Goal: Task Accomplishment & Management: Use online tool/utility

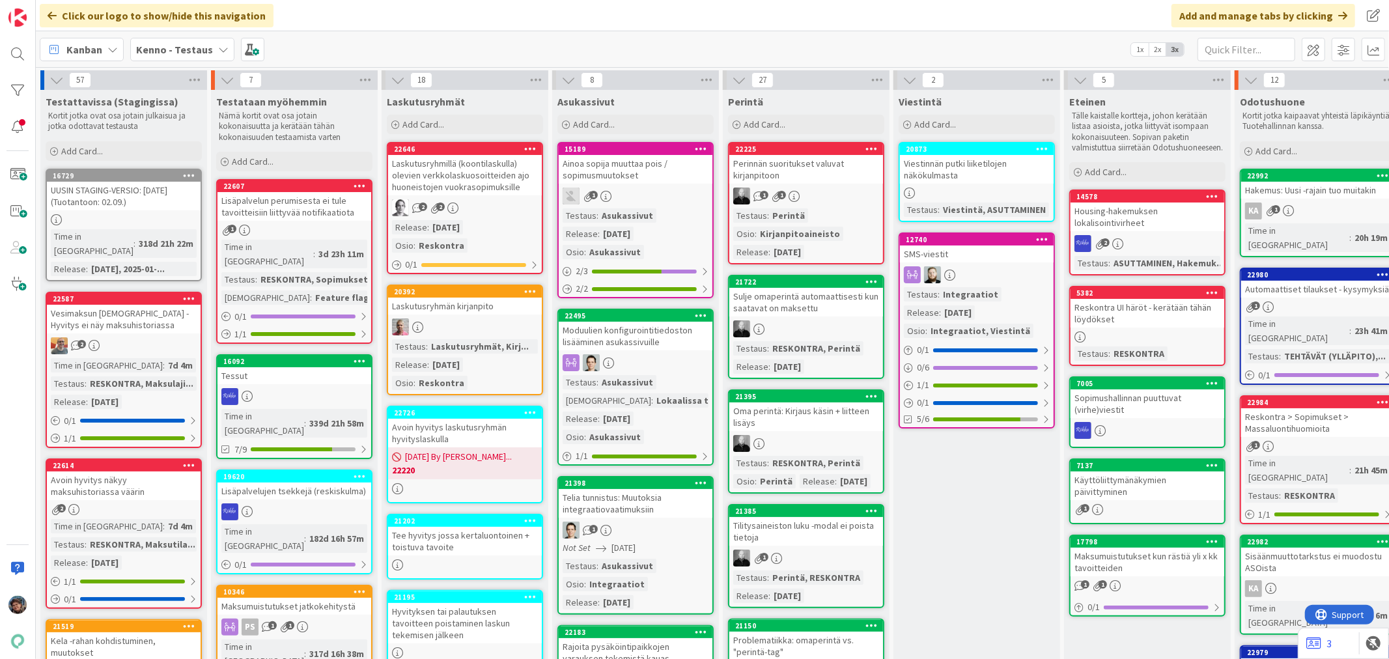
scroll to position [796, 0]
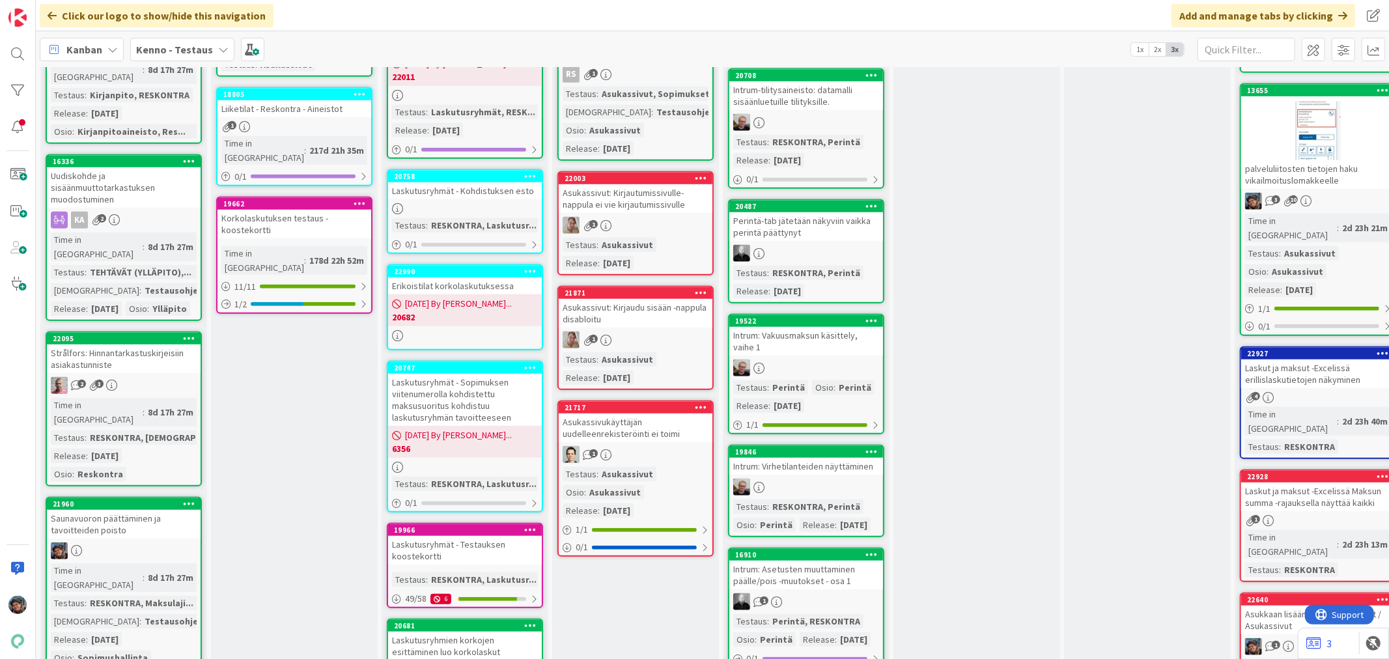
click at [157, 510] on div "Saunavuoron päättäminen ja tavoitteiden poisto" at bounding box center [124, 524] width 154 height 29
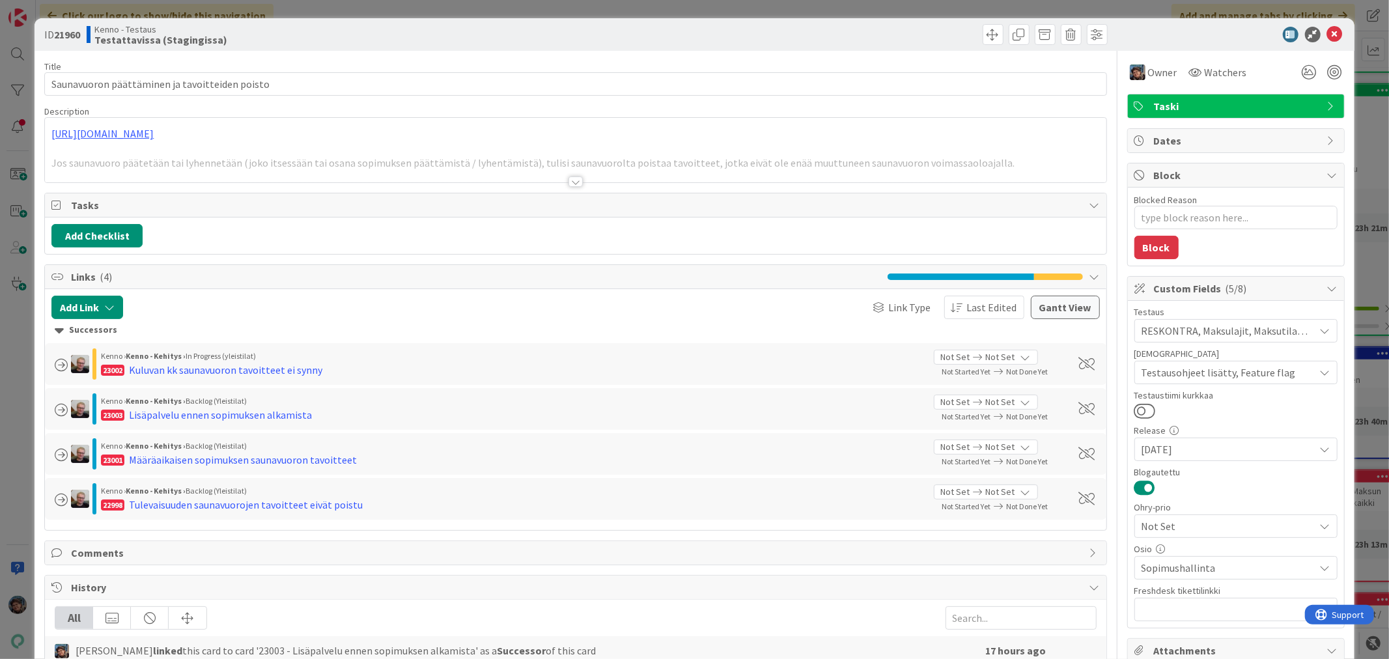
type textarea "x"
click at [569, 184] on div at bounding box center [576, 181] width 14 height 10
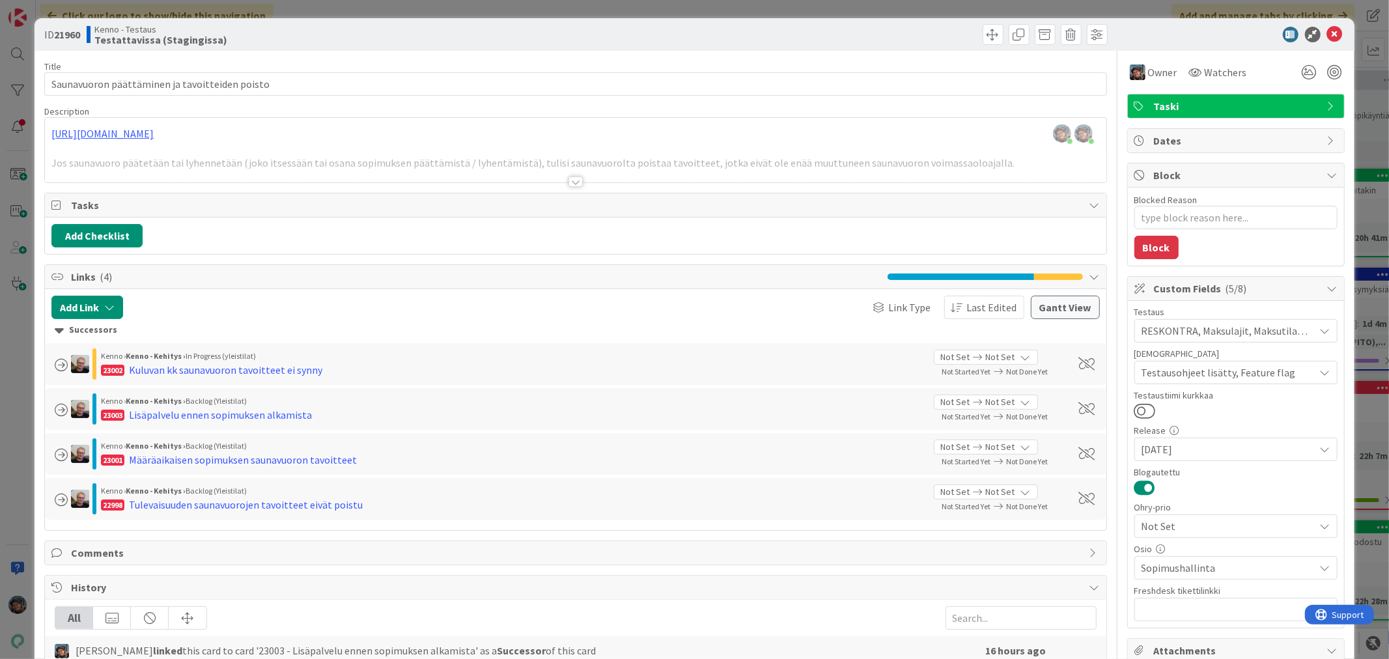
scroll to position [869, 0]
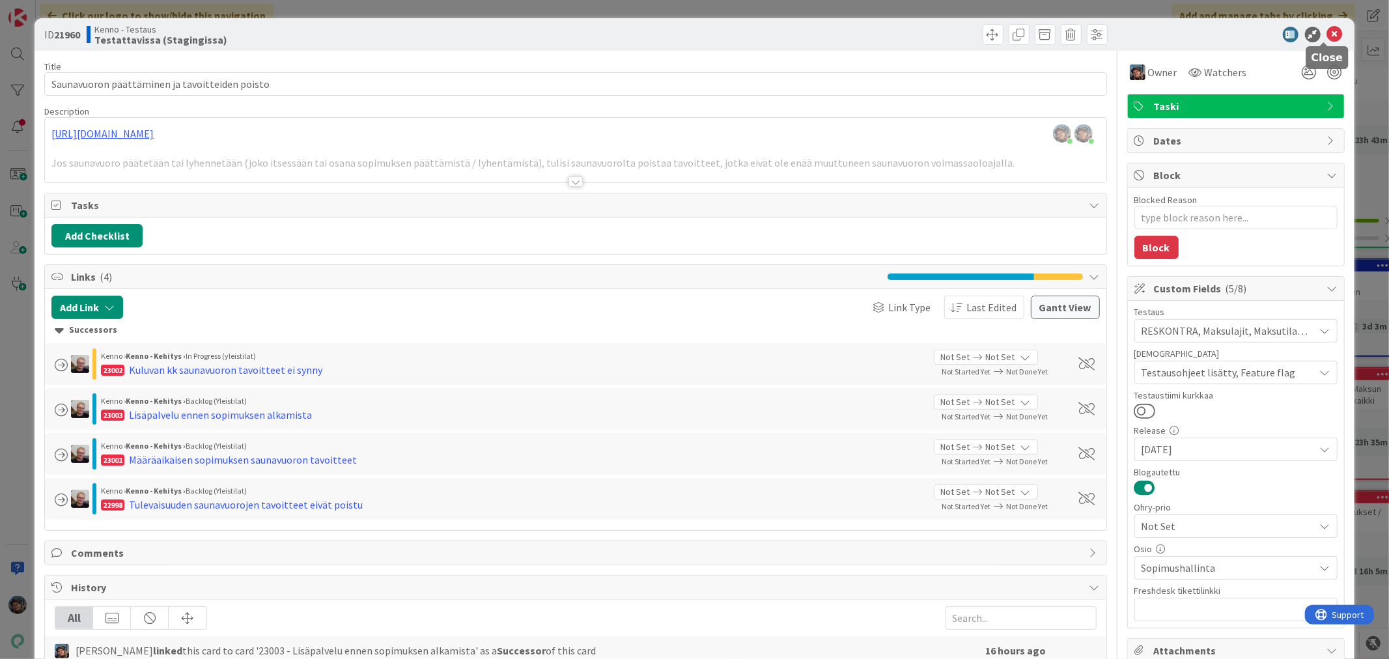
click at [1327, 30] on icon at bounding box center [1335, 35] width 16 height 16
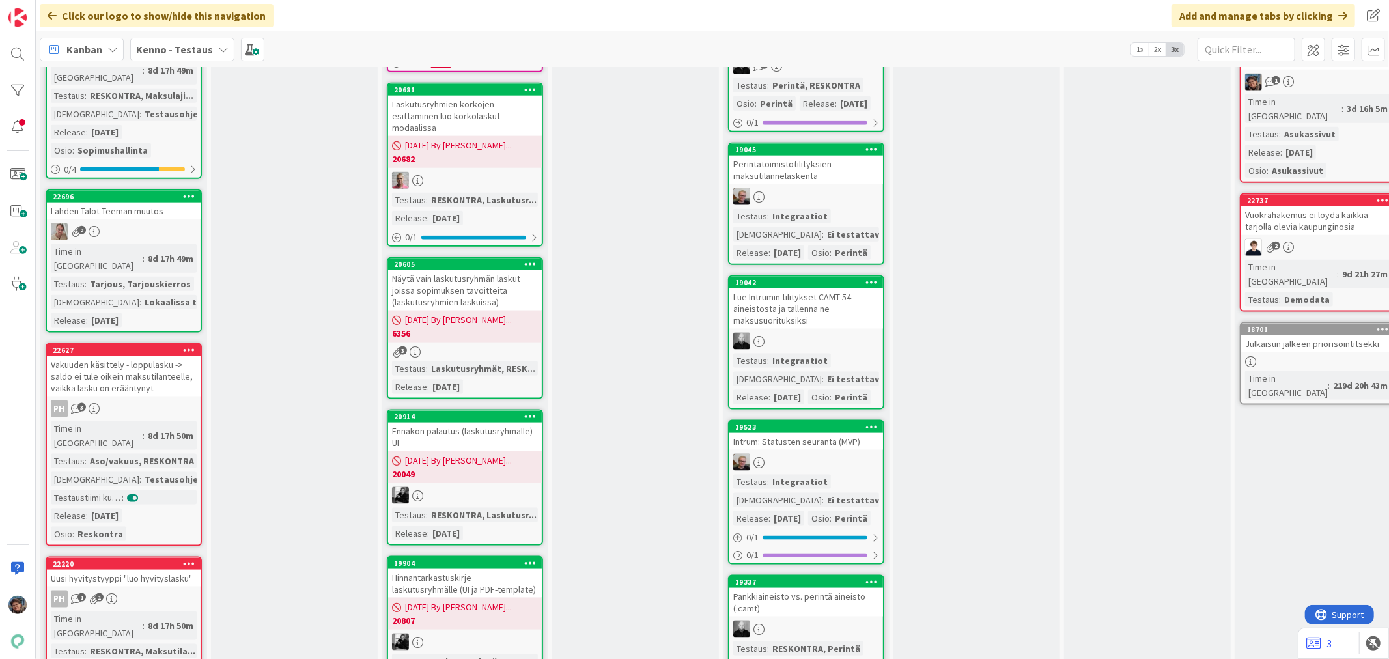
scroll to position [1375, 0]
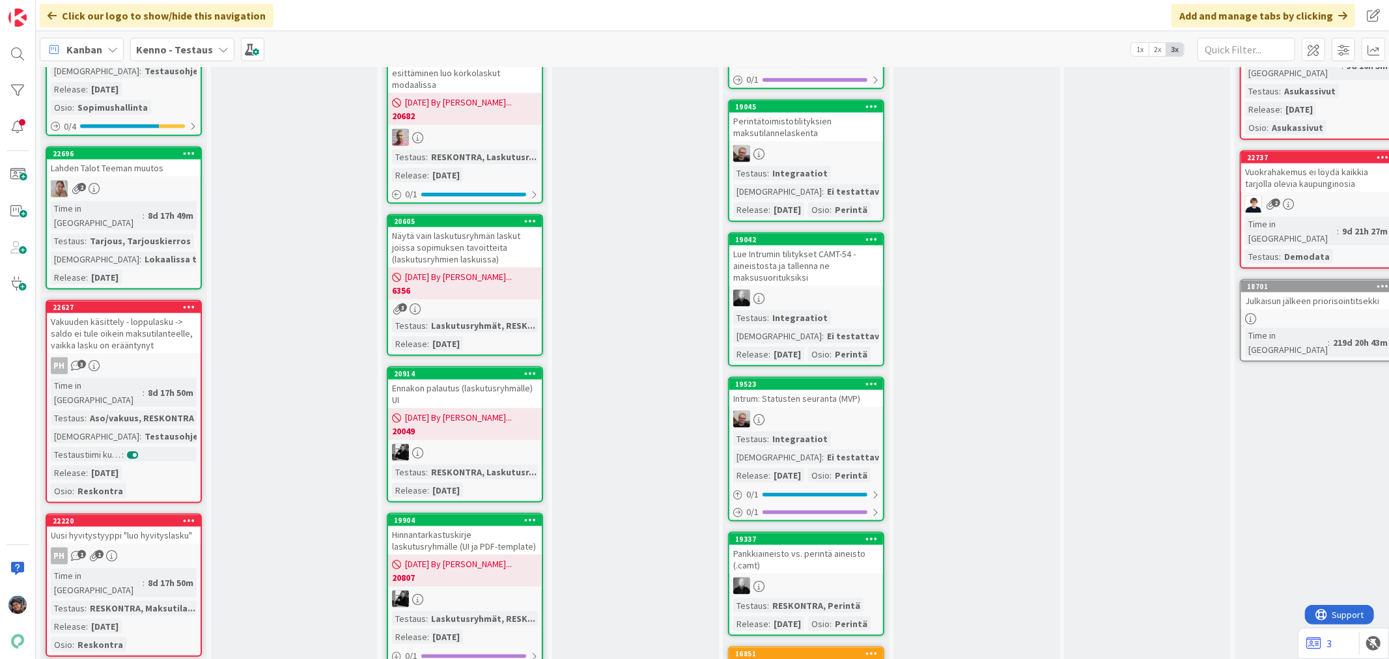
click at [145, 576] on div "8d 17h 50m" at bounding box center [171, 583] width 52 height 14
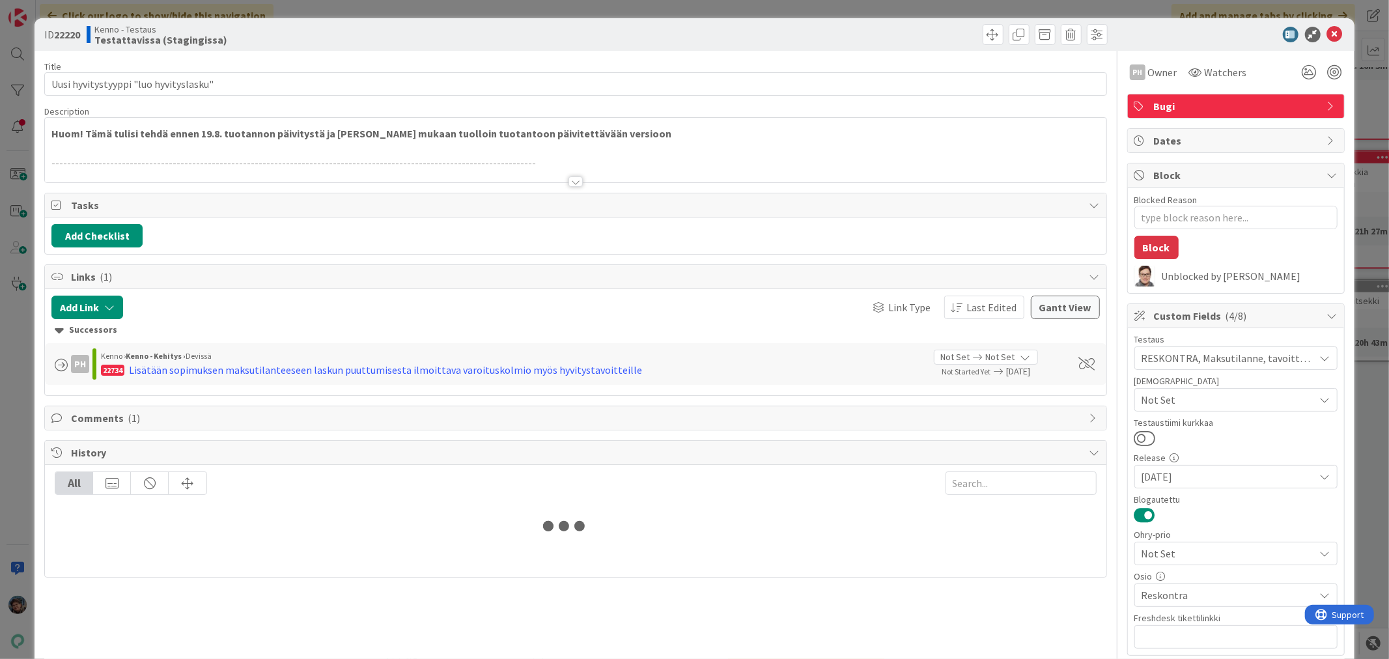
type textarea "x"
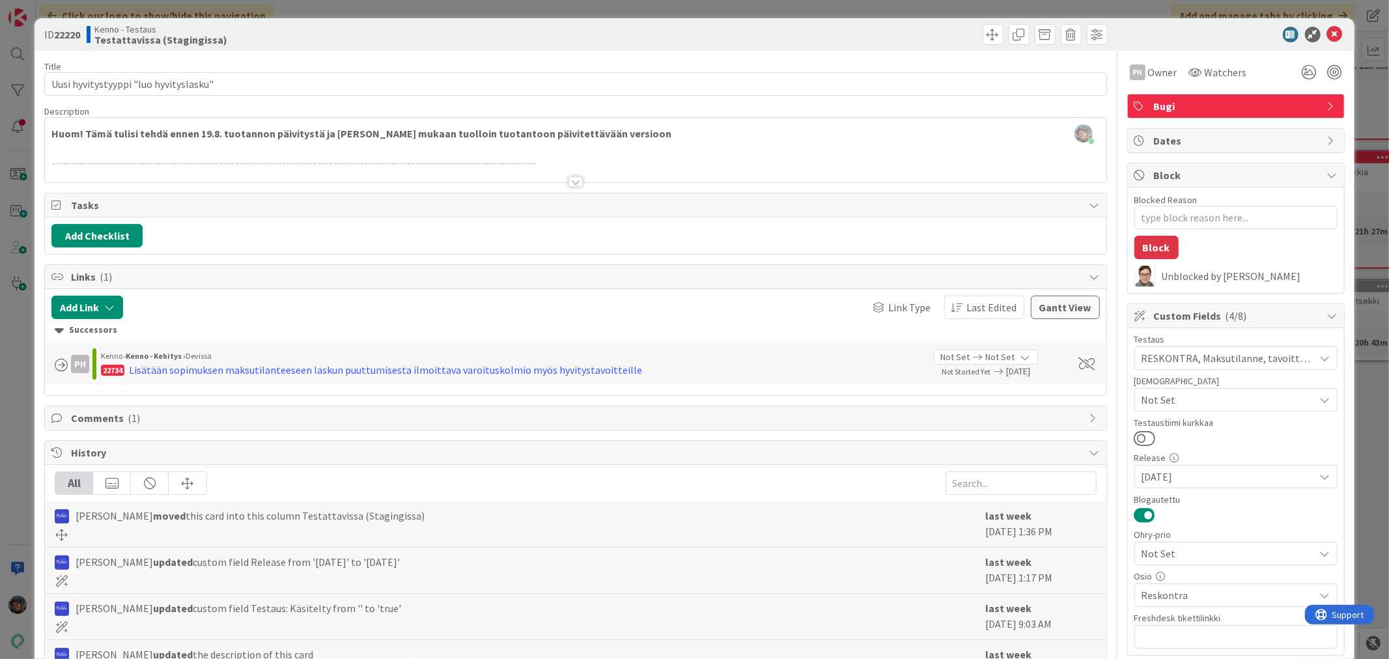
click at [574, 184] on div at bounding box center [576, 181] width 14 height 10
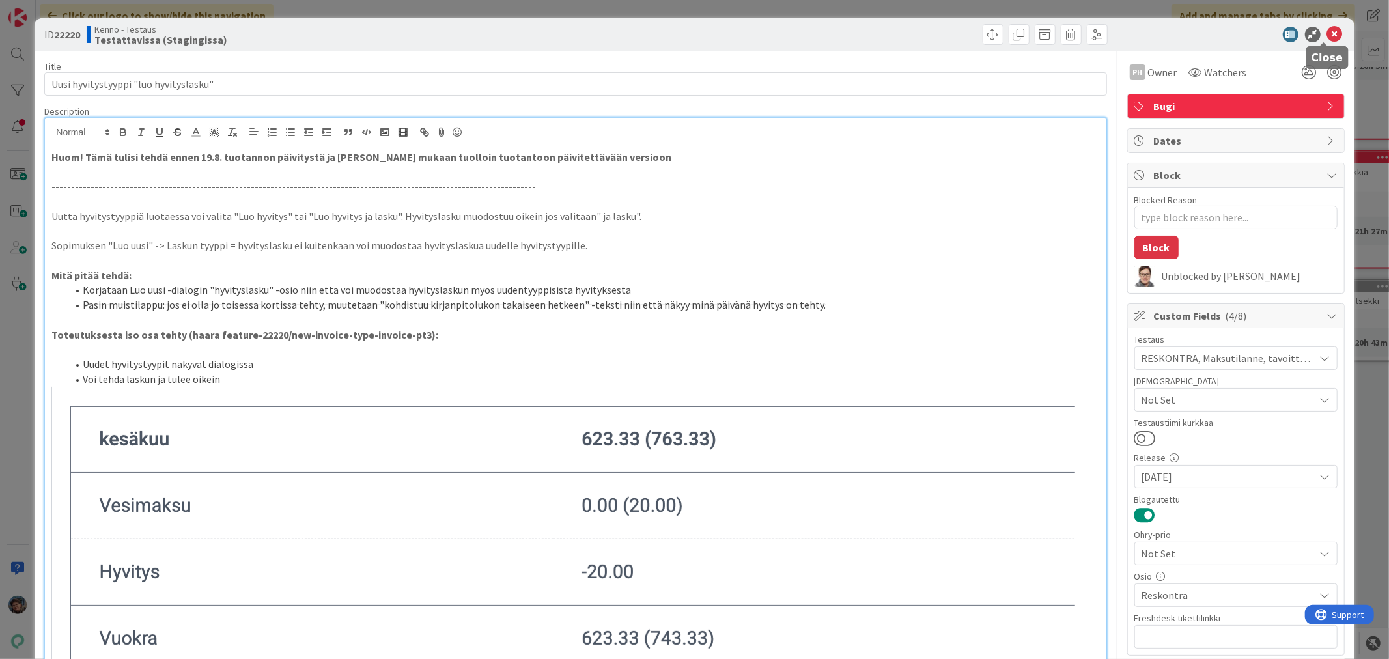
click at [1327, 36] on icon at bounding box center [1335, 35] width 16 height 16
